Goal: Transaction & Acquisition: Purchase product/service

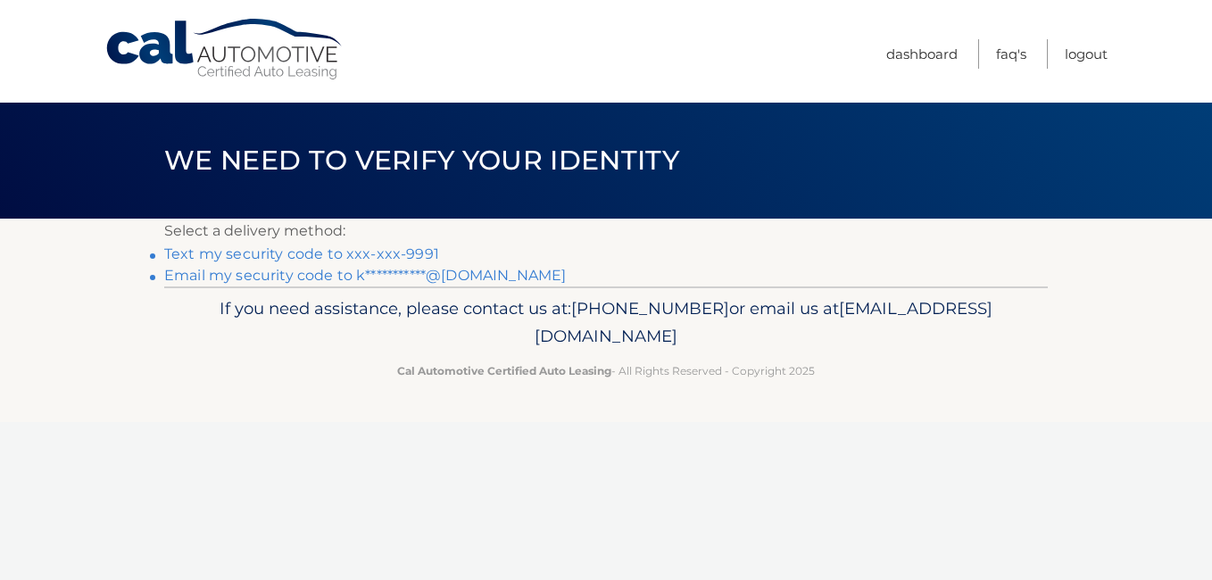
click at [411, 249] on link "Text my security code to xxx-xxx-9991" at bounding box center [301, 253] width 275 height 17
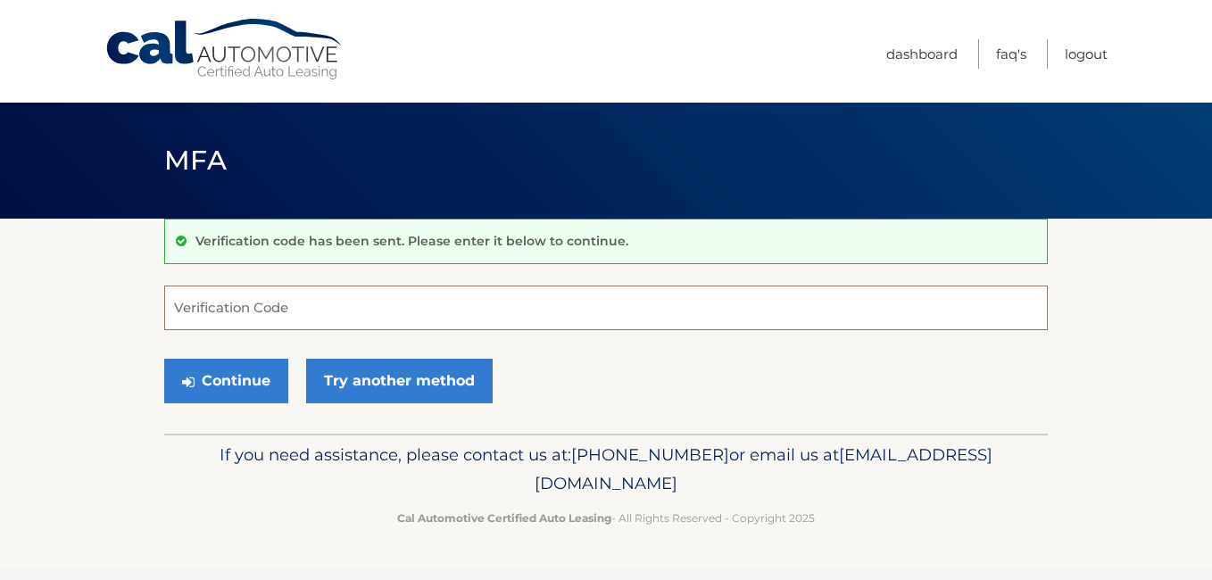
click at [436, 304] on input "Verification Code" at bounding box center [606, 308] width 884 height 45
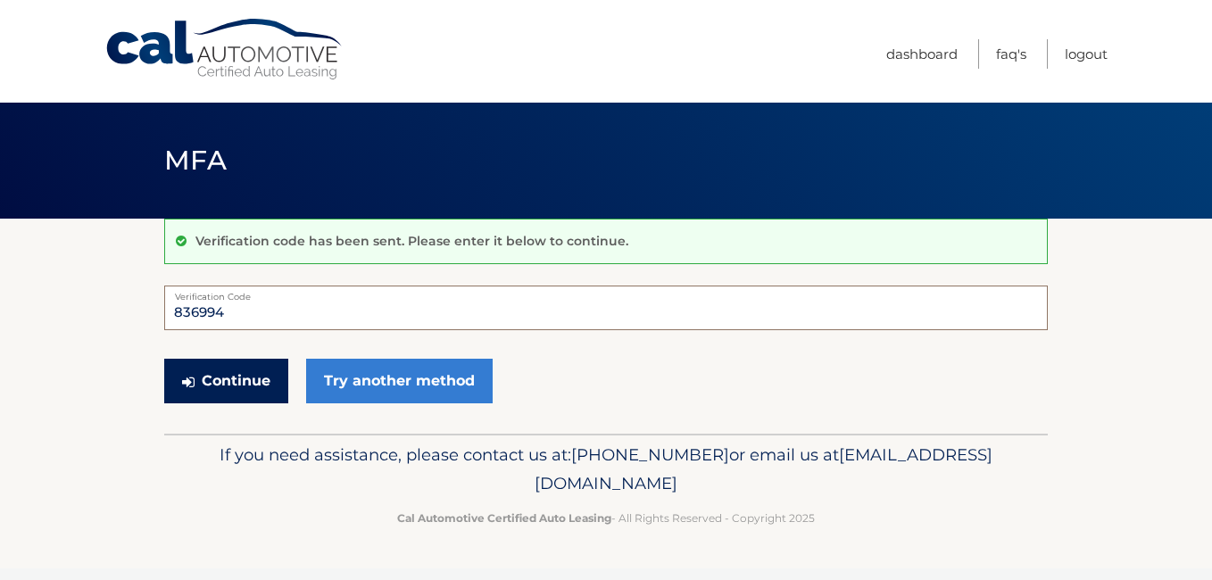
type input "836994"
click at [195, 387] on button "Continue" at bounding box center [226, 381] width 124 height 45
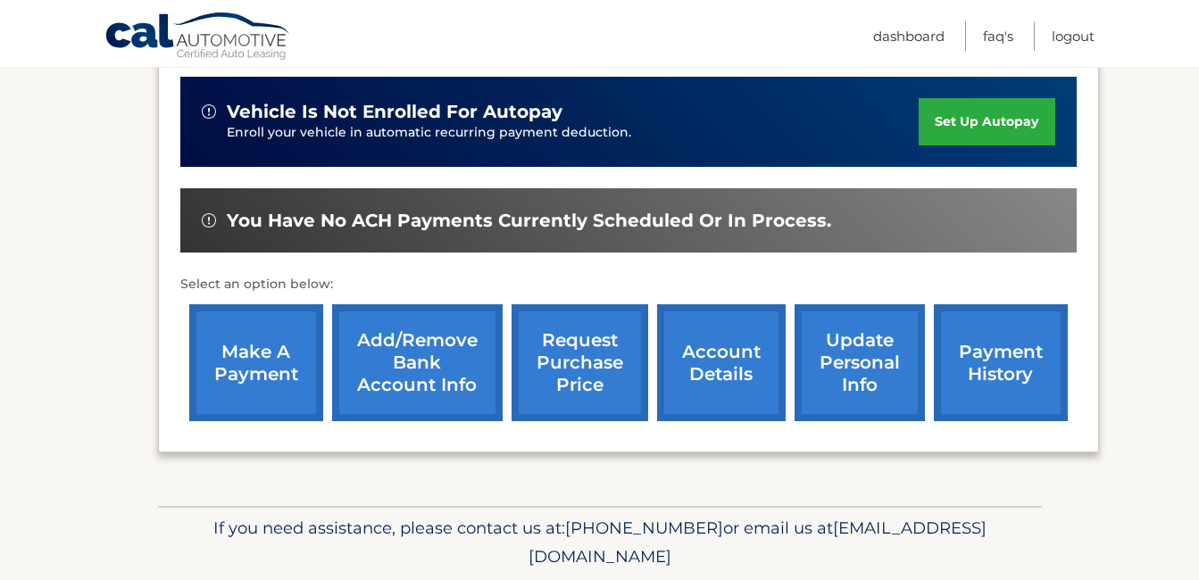
scroll to position [446, 0]
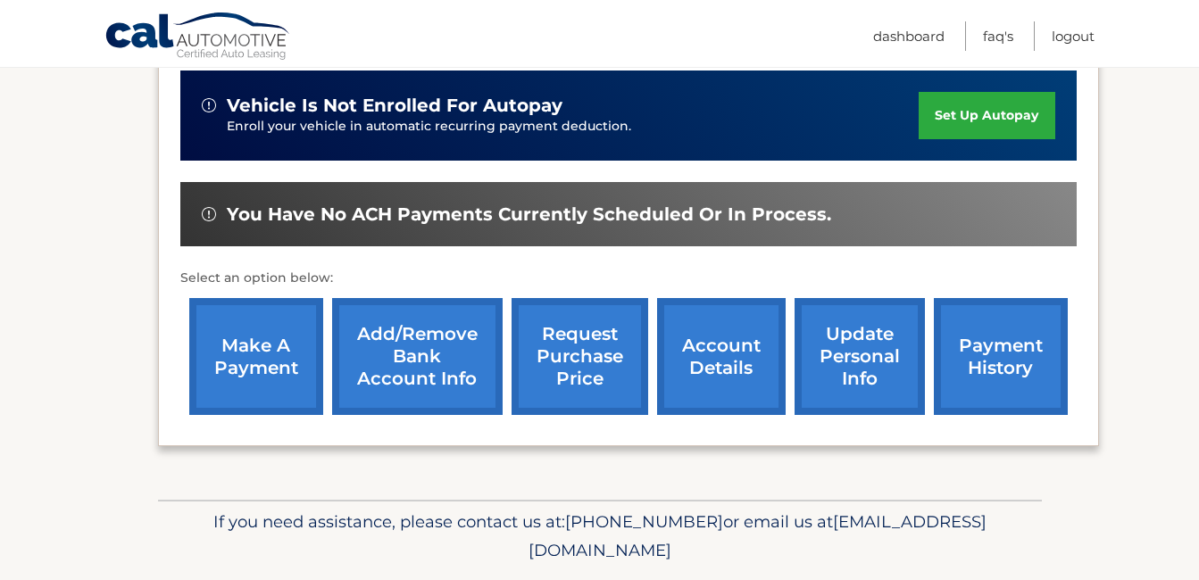
click at [259, 357] on link "make a payment" at bounding box center [256, 356] width 134 height 117
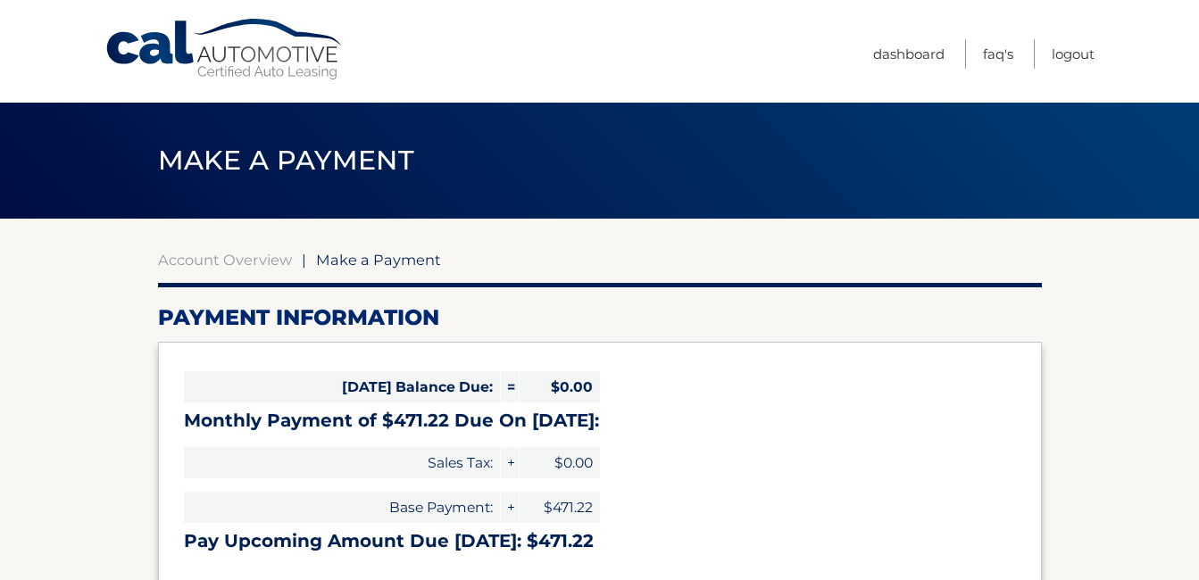
select select "ZTRiNDRiYjktNWU2YS00NGFjLTlkNjEtZGQ3ZjIxZDliMTBi"
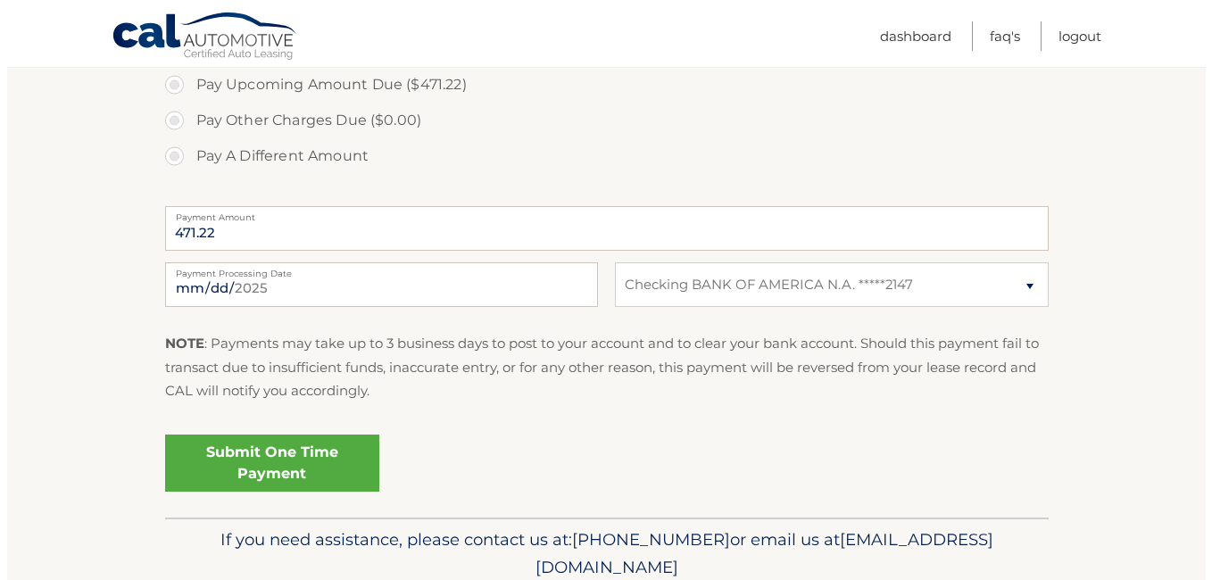
scroll to position [625, 0]
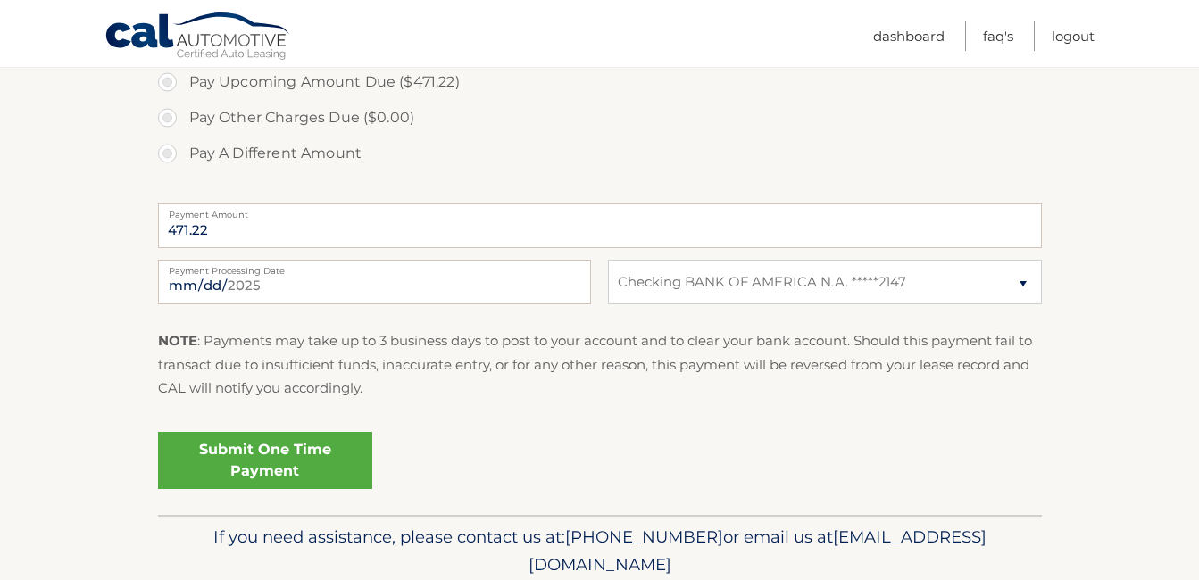
click at [314, 459] on link "Submit One Time Payment" at bounding box center [265, 460] width 214 height 57
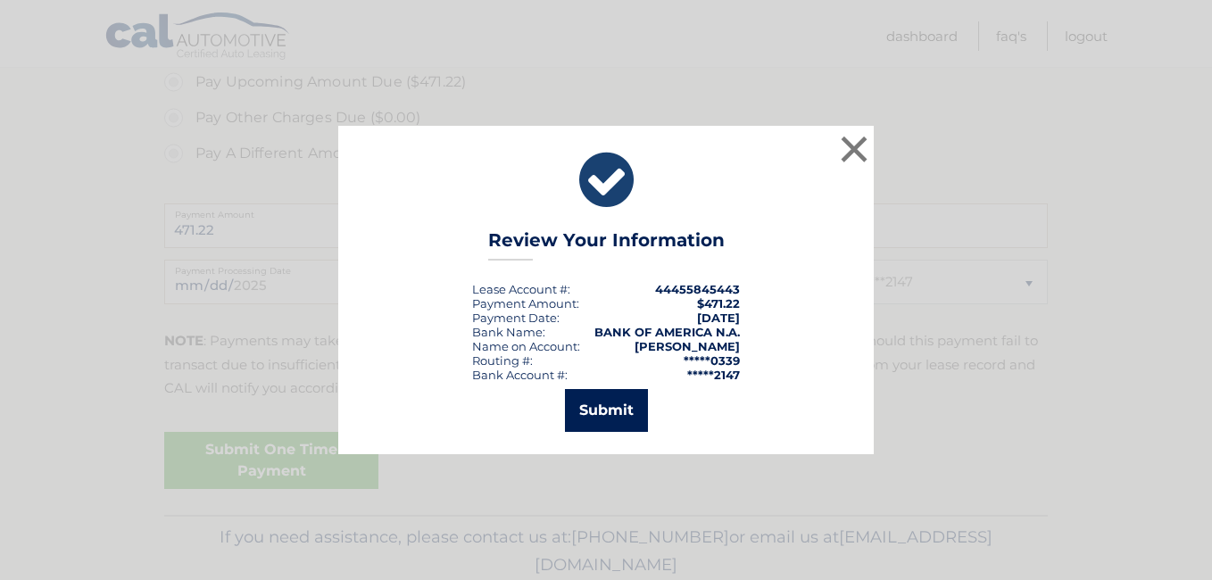
click at [611, 412] on button "Submit" at bounding box center [606, 410] width 83 height 43
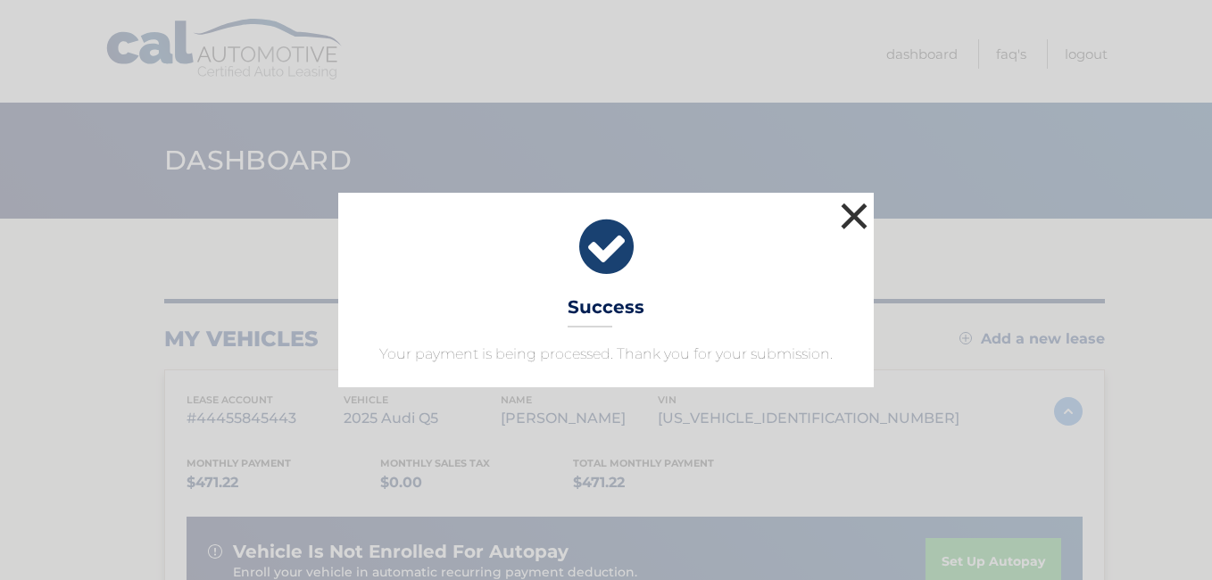
click at [861, 223] on button "×" at bounding box center [854, 216] width 36 height 36
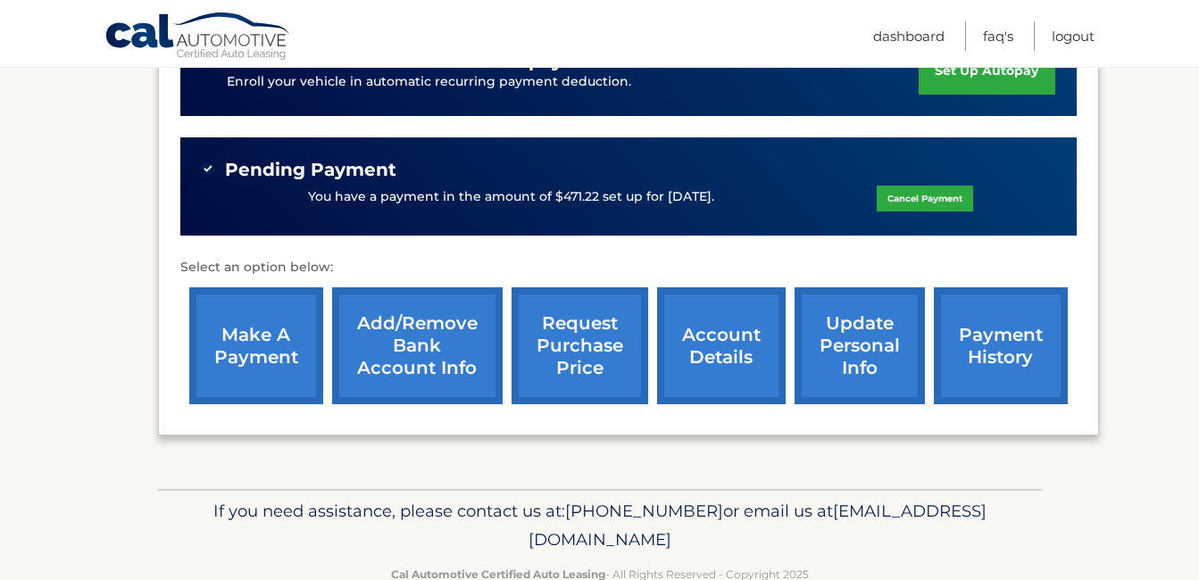
scroll to position [536, 0]
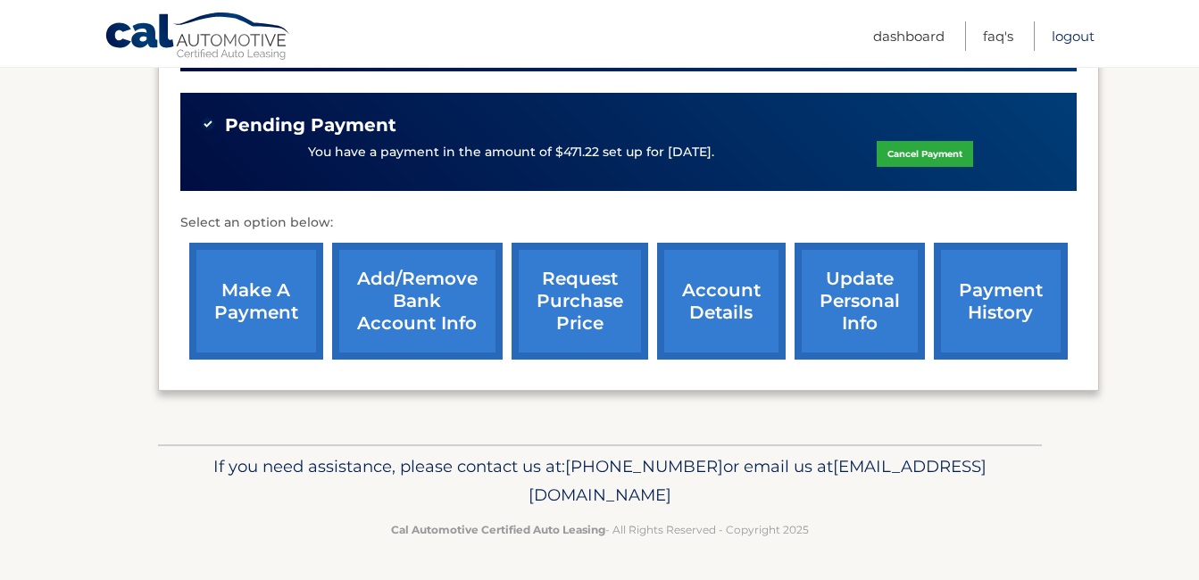
click at [1057, 36] on link "Logout" at bounding box center [1073, 35] width 43 height 29
